Goal: Information Seeking & Learning: Compare options

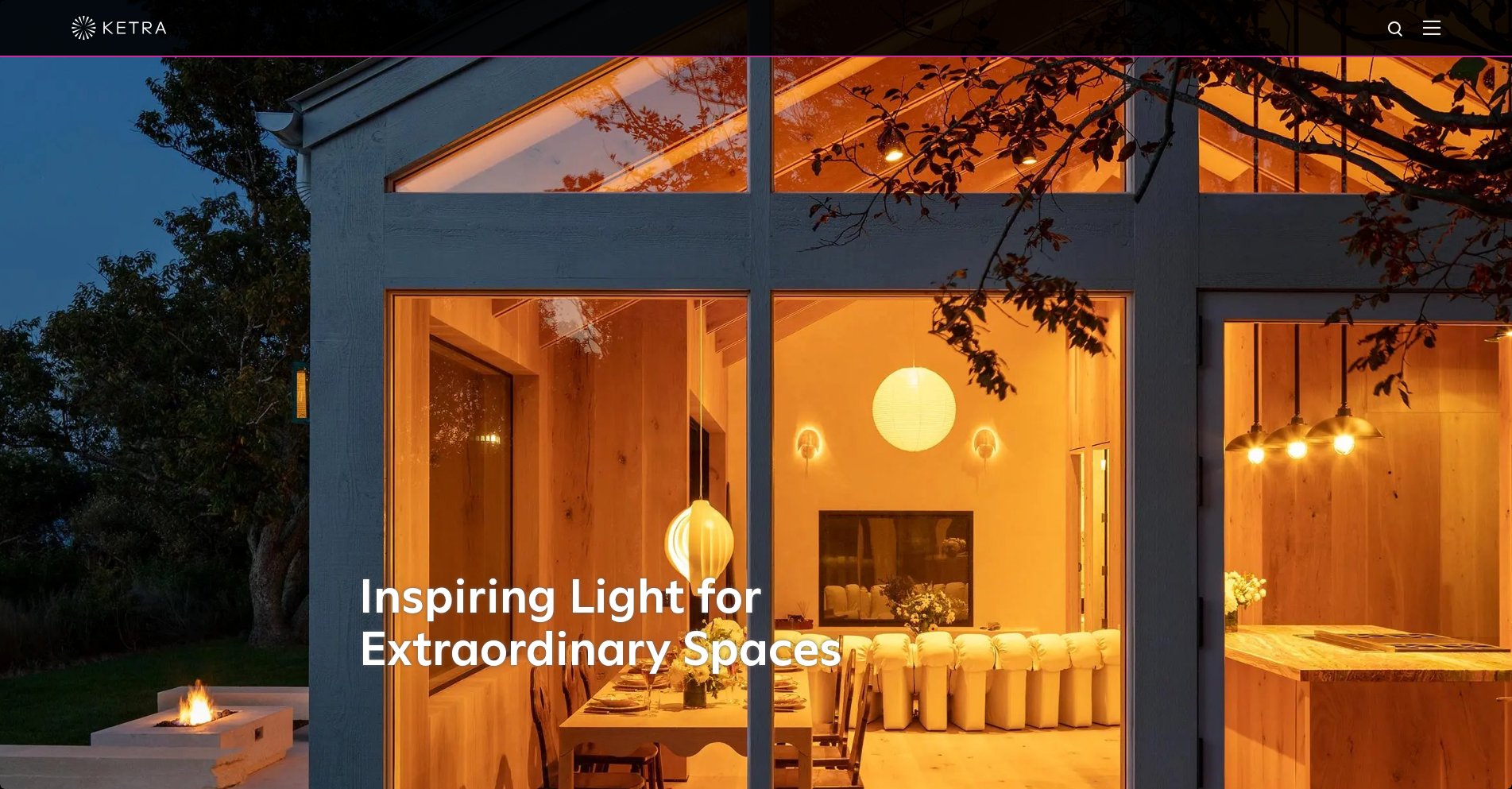
click at [1454, 37] on div at bounding box center [756, 28] width 1512 height 57
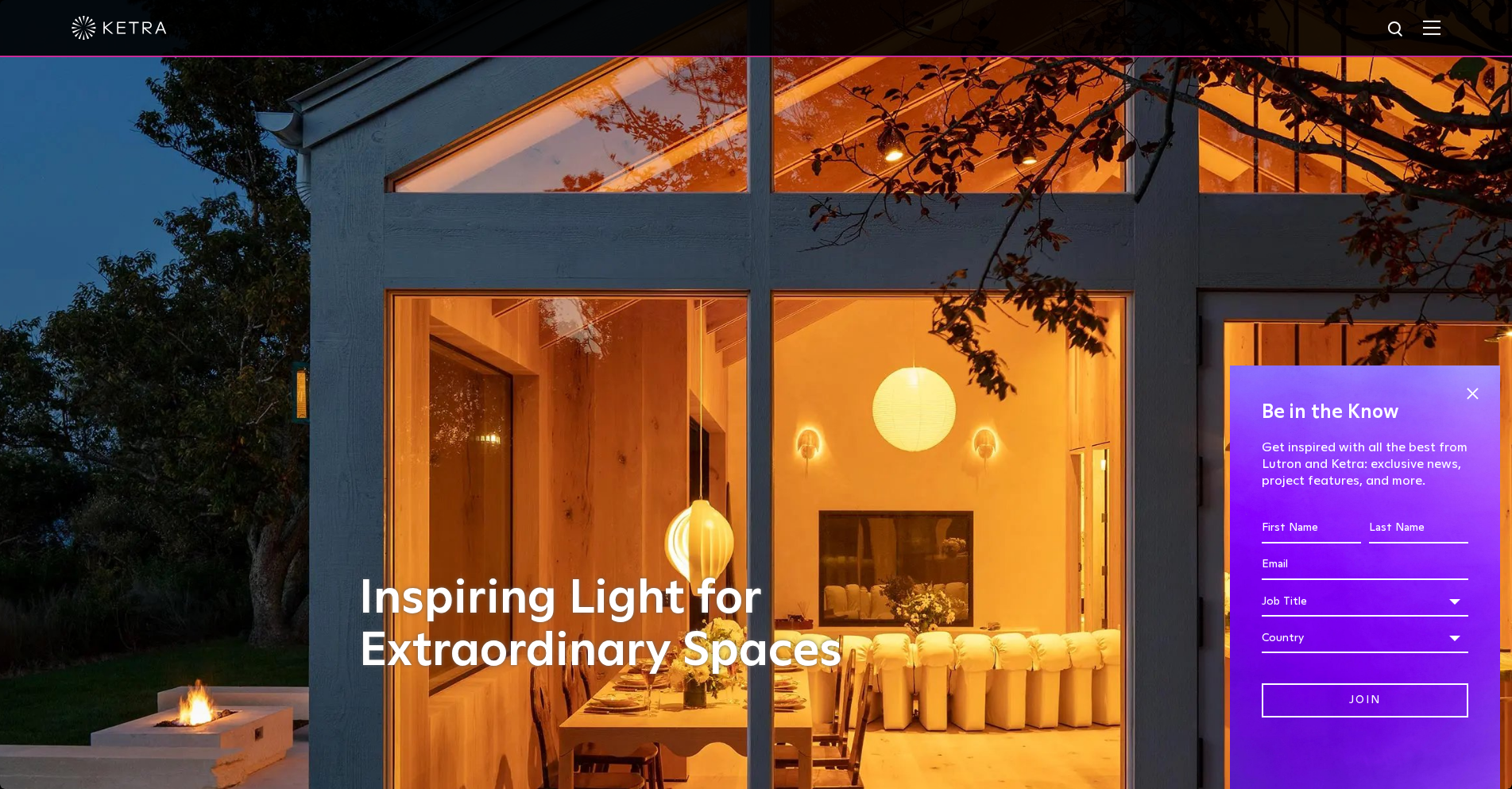
click at [1440, 32] on img at bounding box center [1431, 27] width 17 height 15
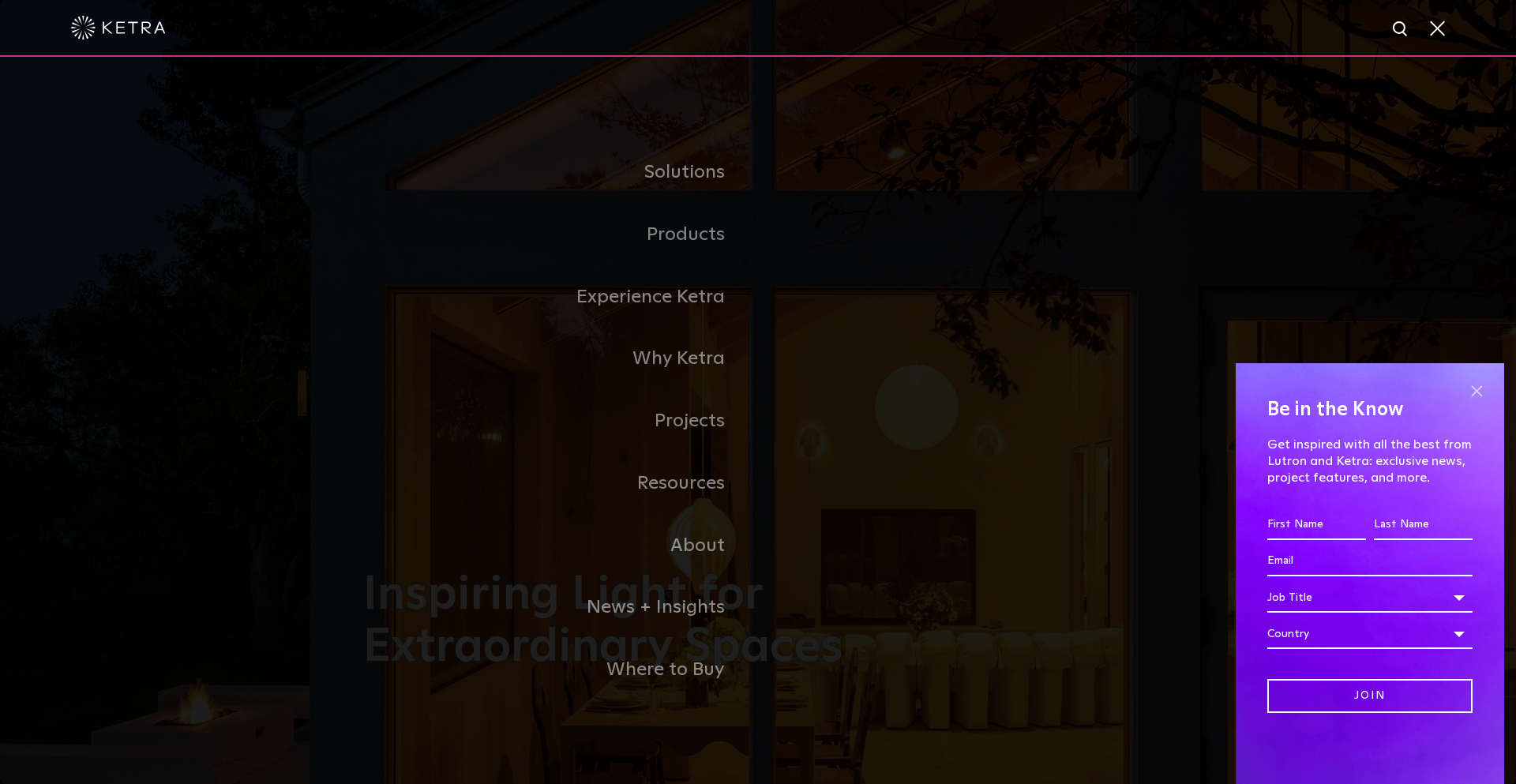
click at [1477, 389] on span at bounding box center [1476, 391] width 24 height 24
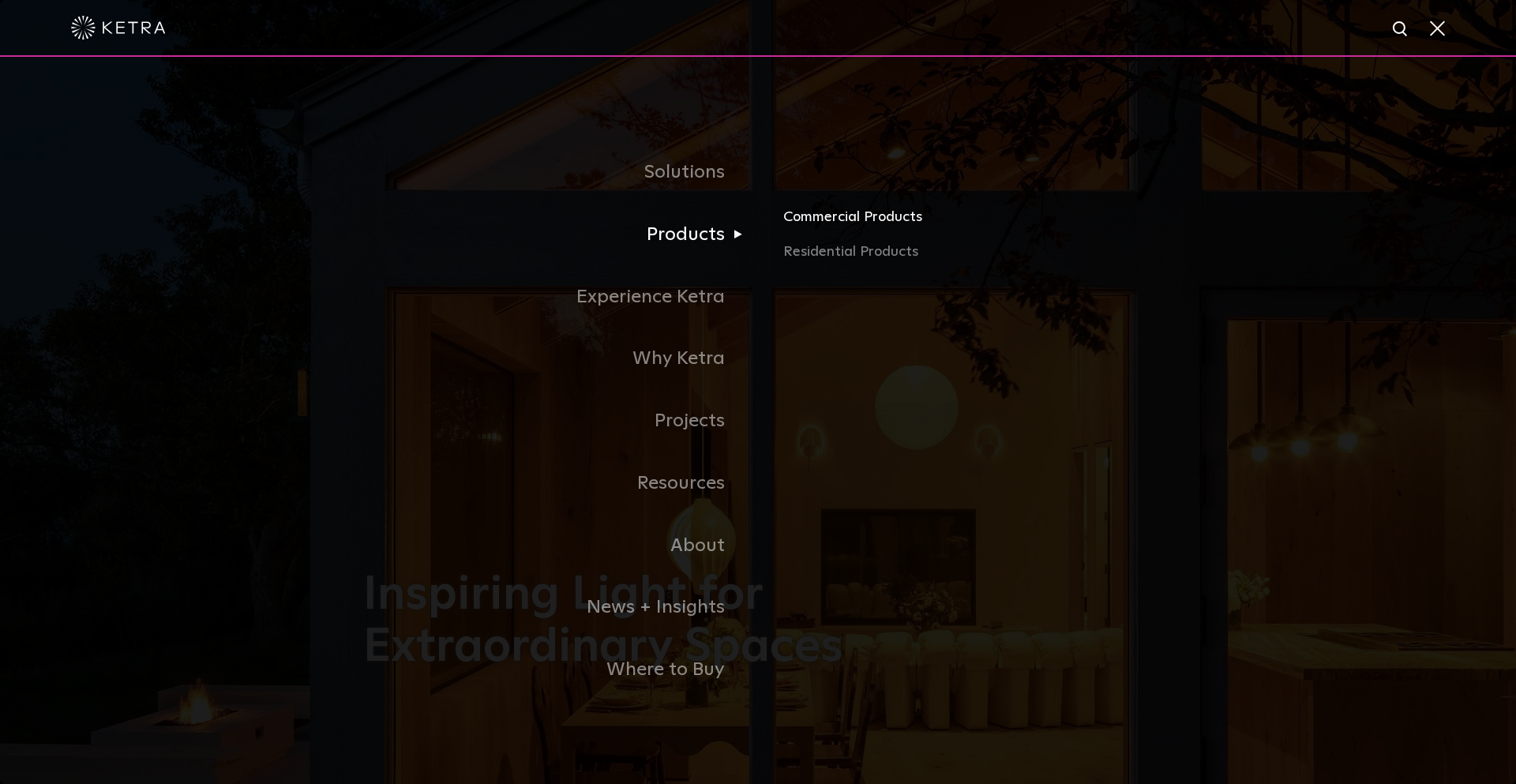
click at [886, 224] on link "Commercial Products" at bounding box center [968, 223] width 369 height 35
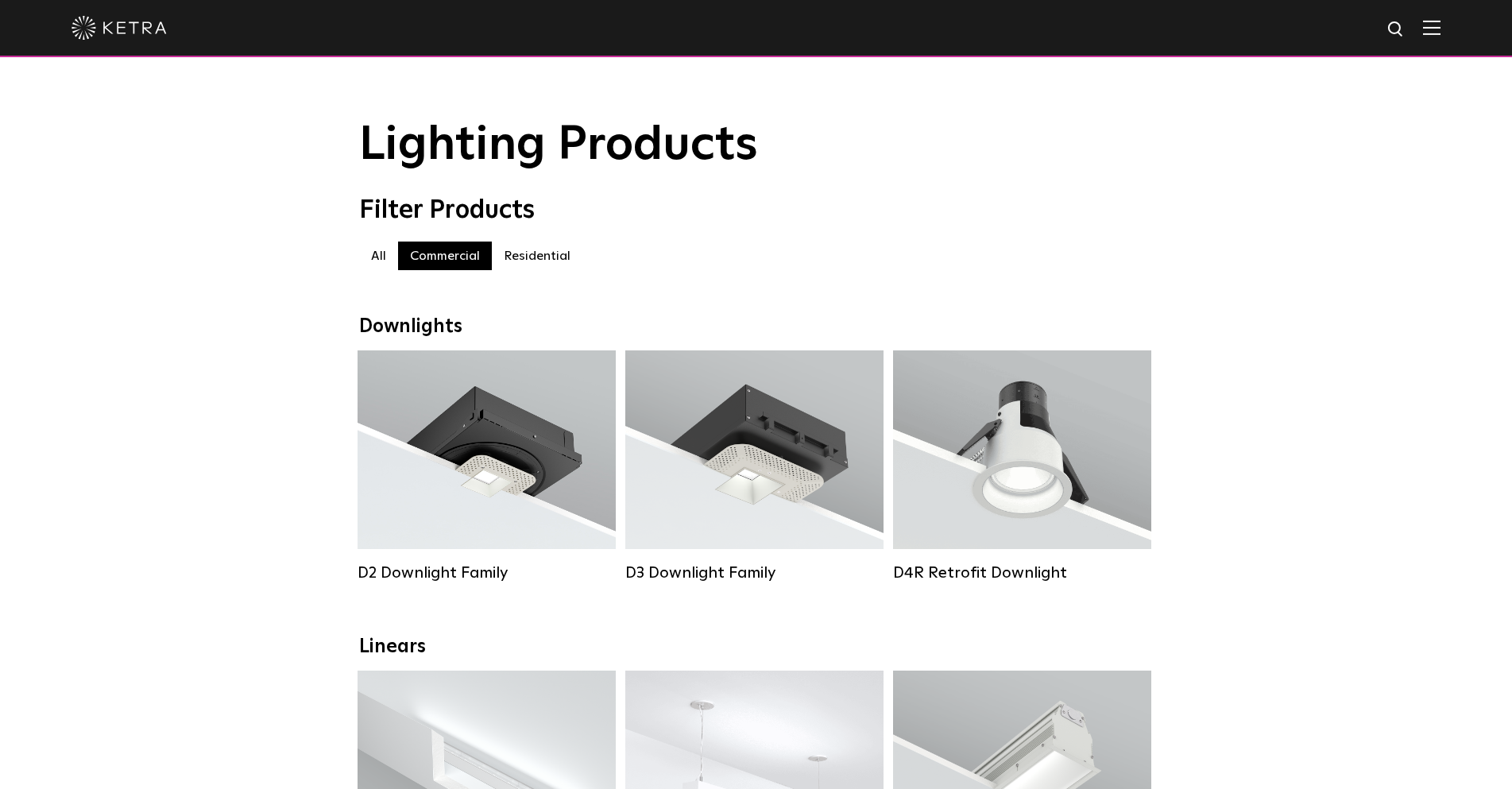
click at [1440, 28] on img at bounding box center [1431, 27] width 17 height 15
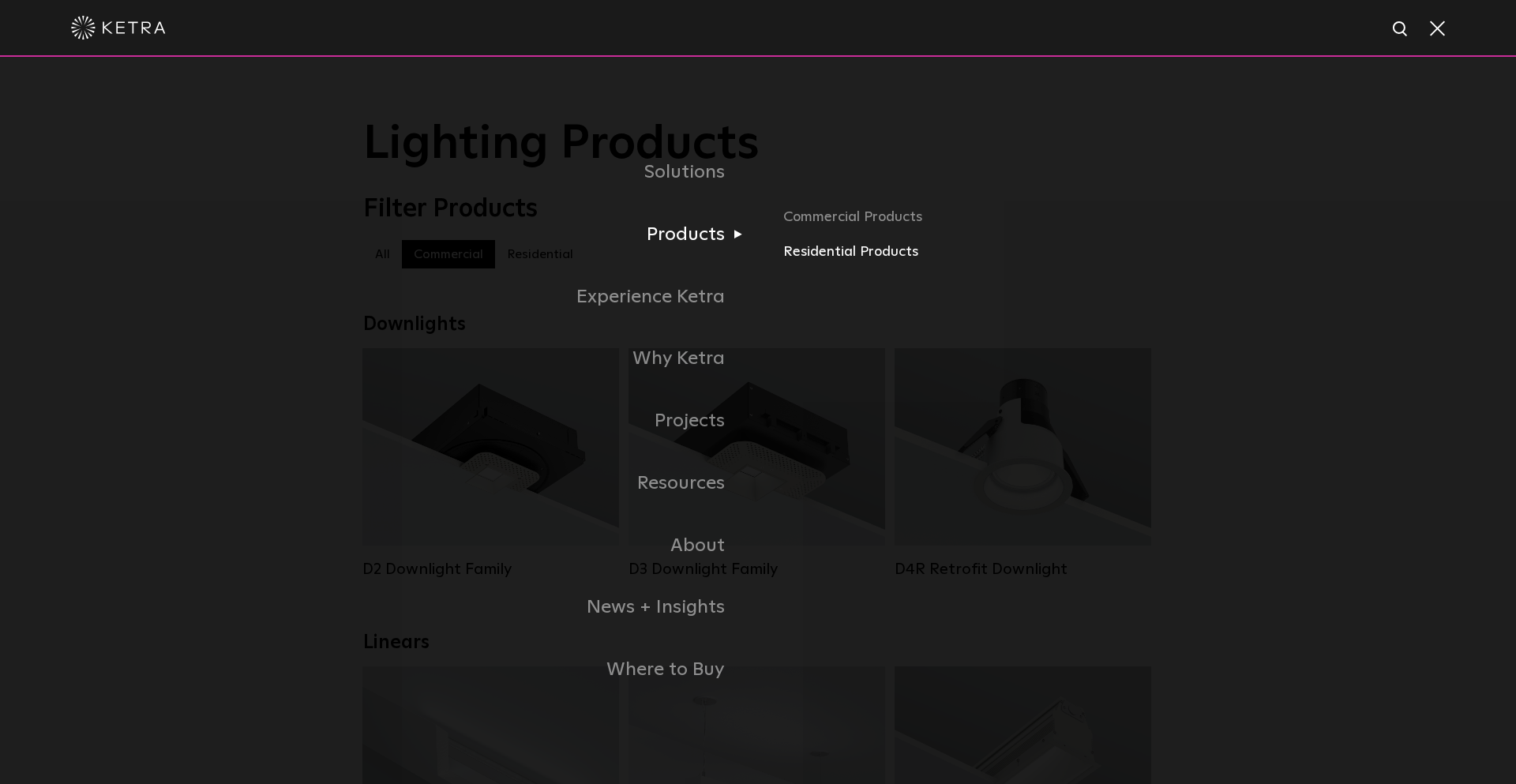
click at [828, 250] on link "Residential Products" at bounding box center [968, 252] width 369 height 23
